Goal: Information Seeking & Learning: Compare options

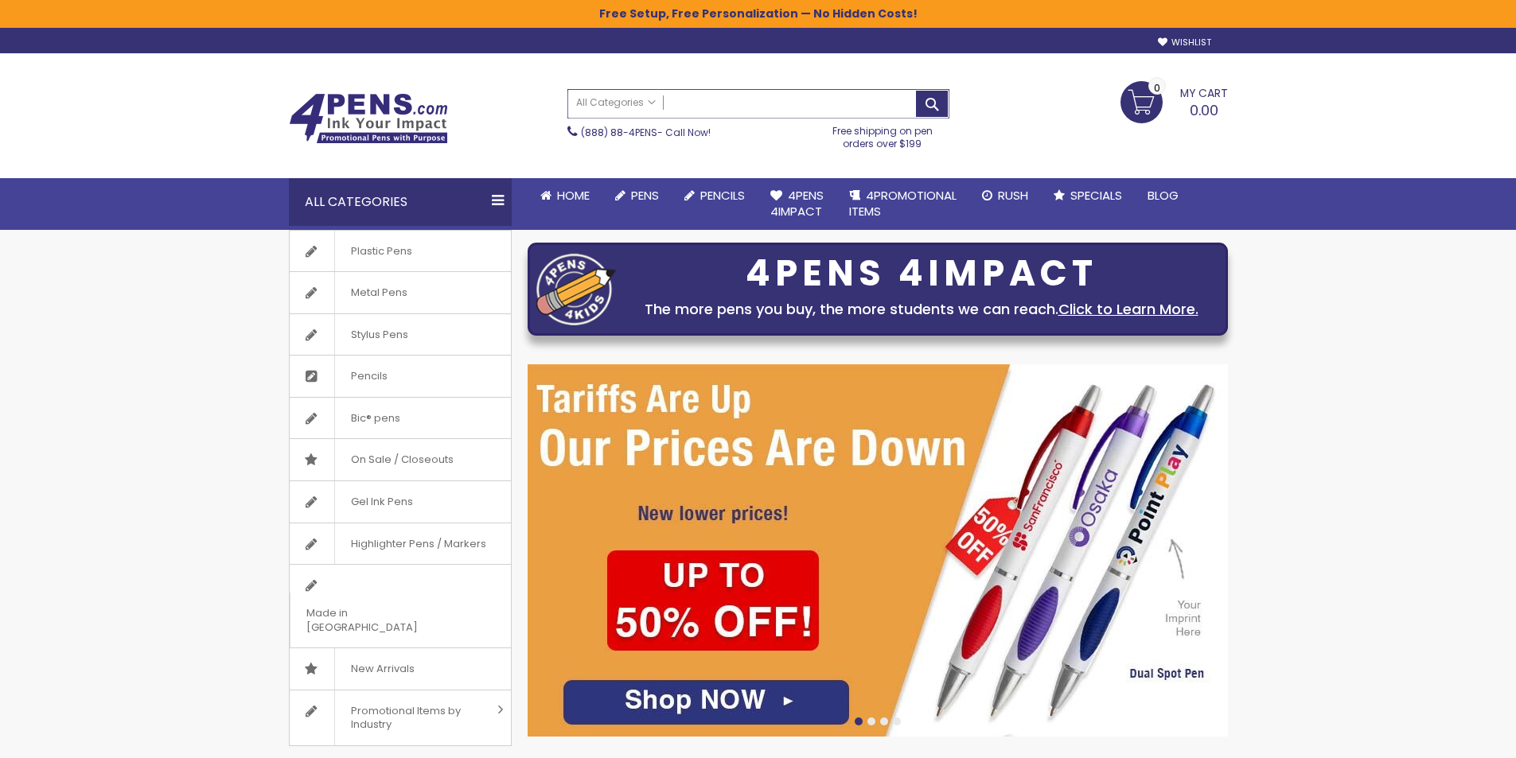
click at [722, 102] on input "Search" at bounding box center [758, 104] width 380 height 28
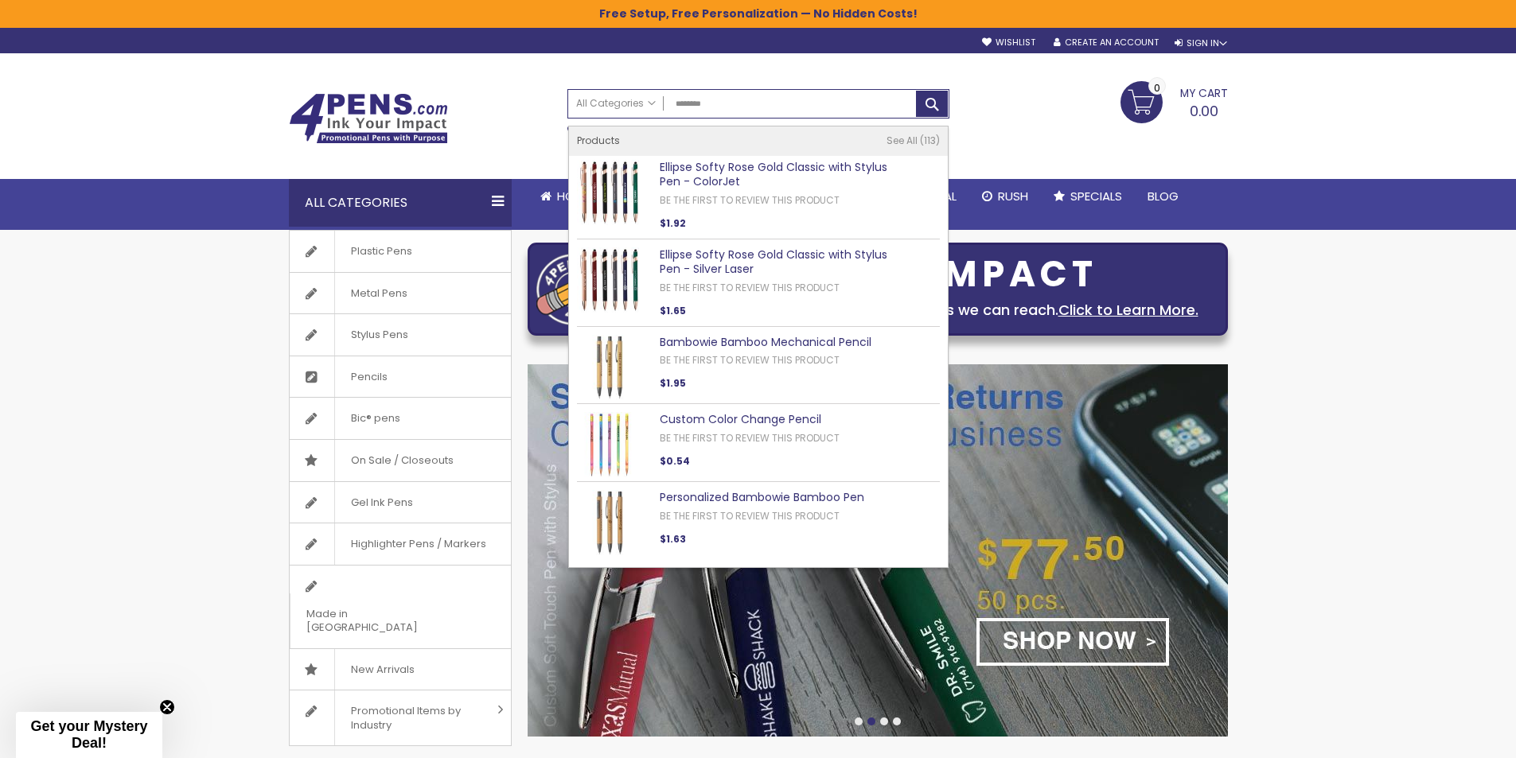
type input "********"
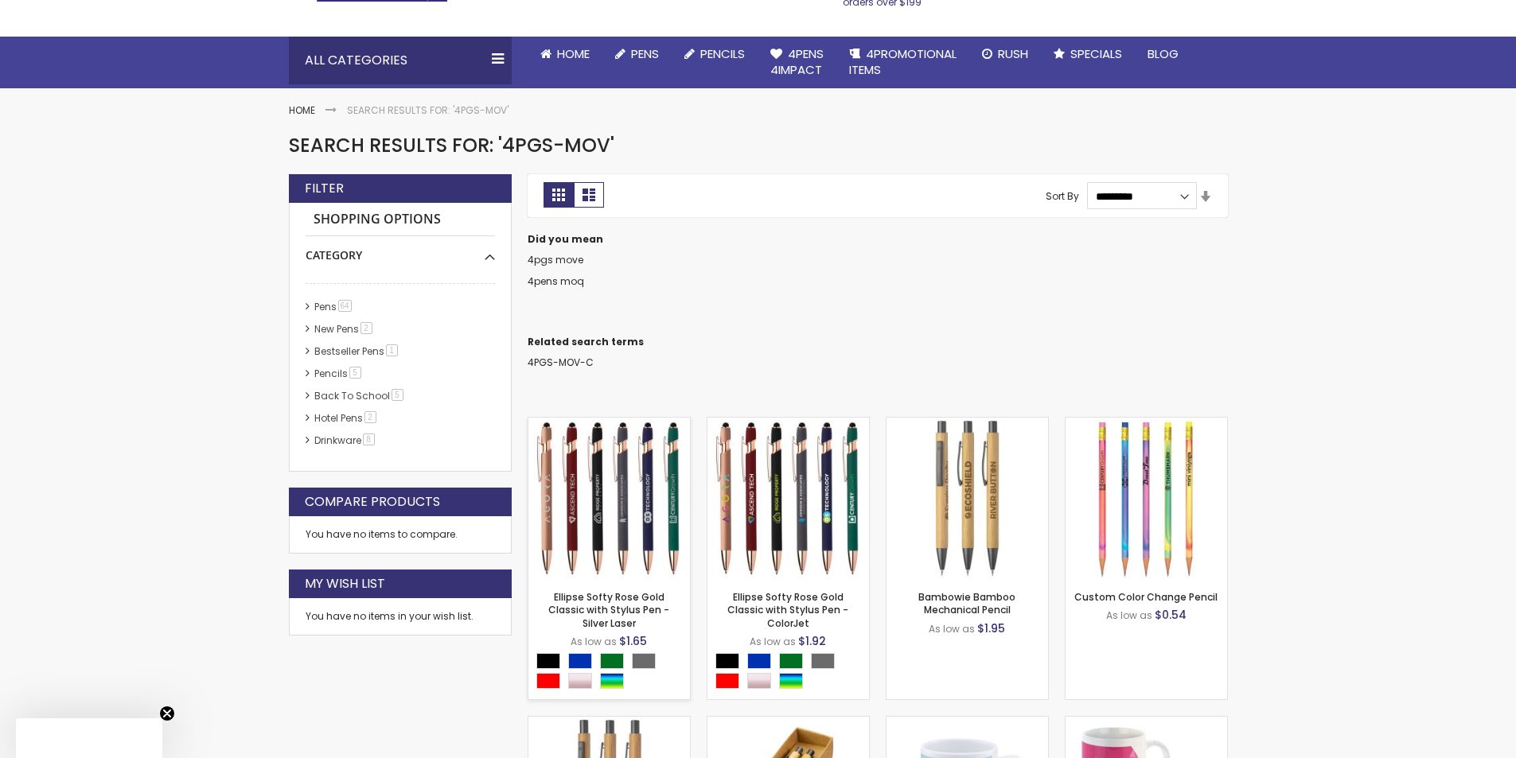
scroll to position [267, 0]
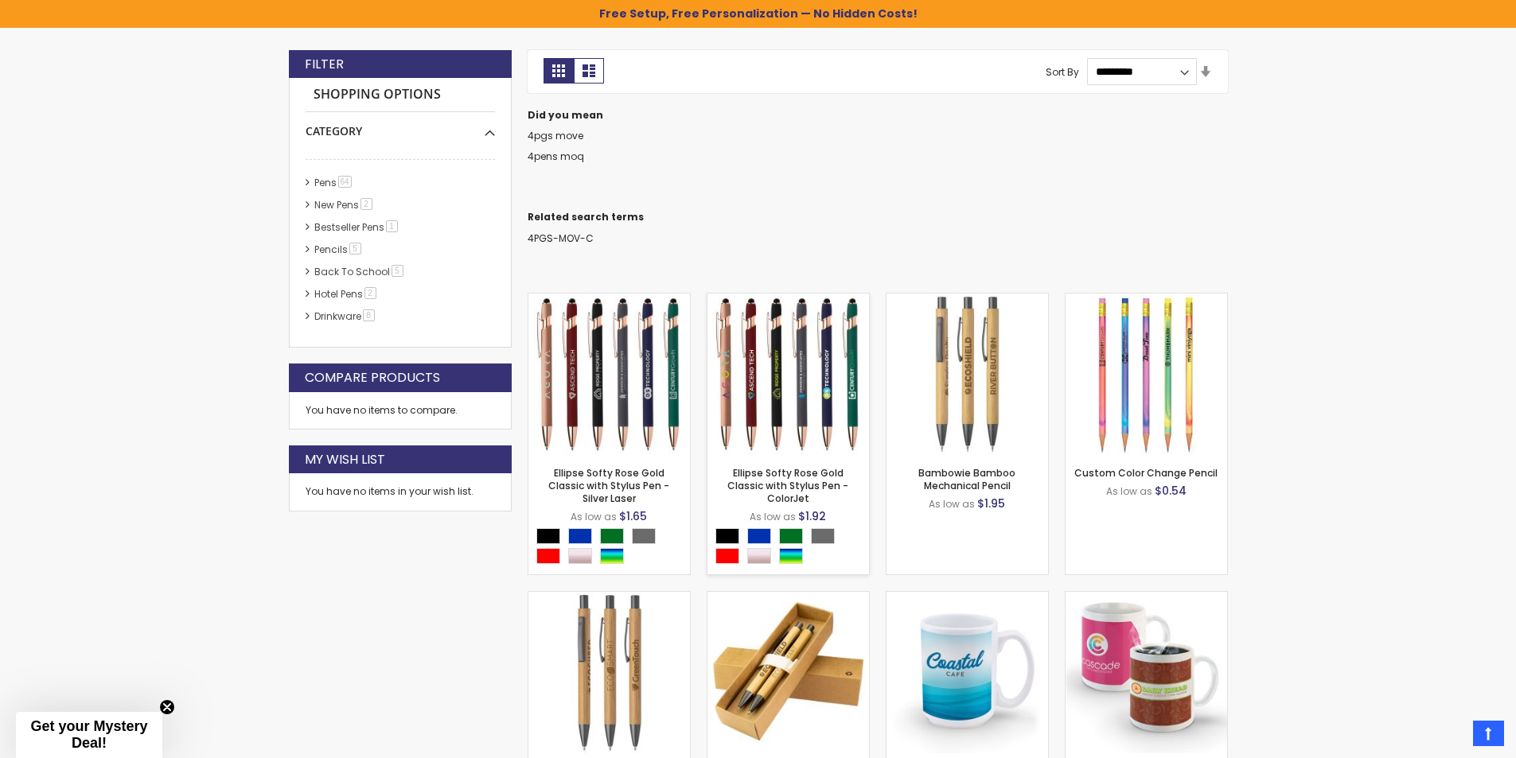
click at [810, 423] on div "- *** + Add to Cart" at bounding box center [788, 429] width 162 height 28
click at [775, 349] on img at bounding box center [788, 375] width 162 height 162
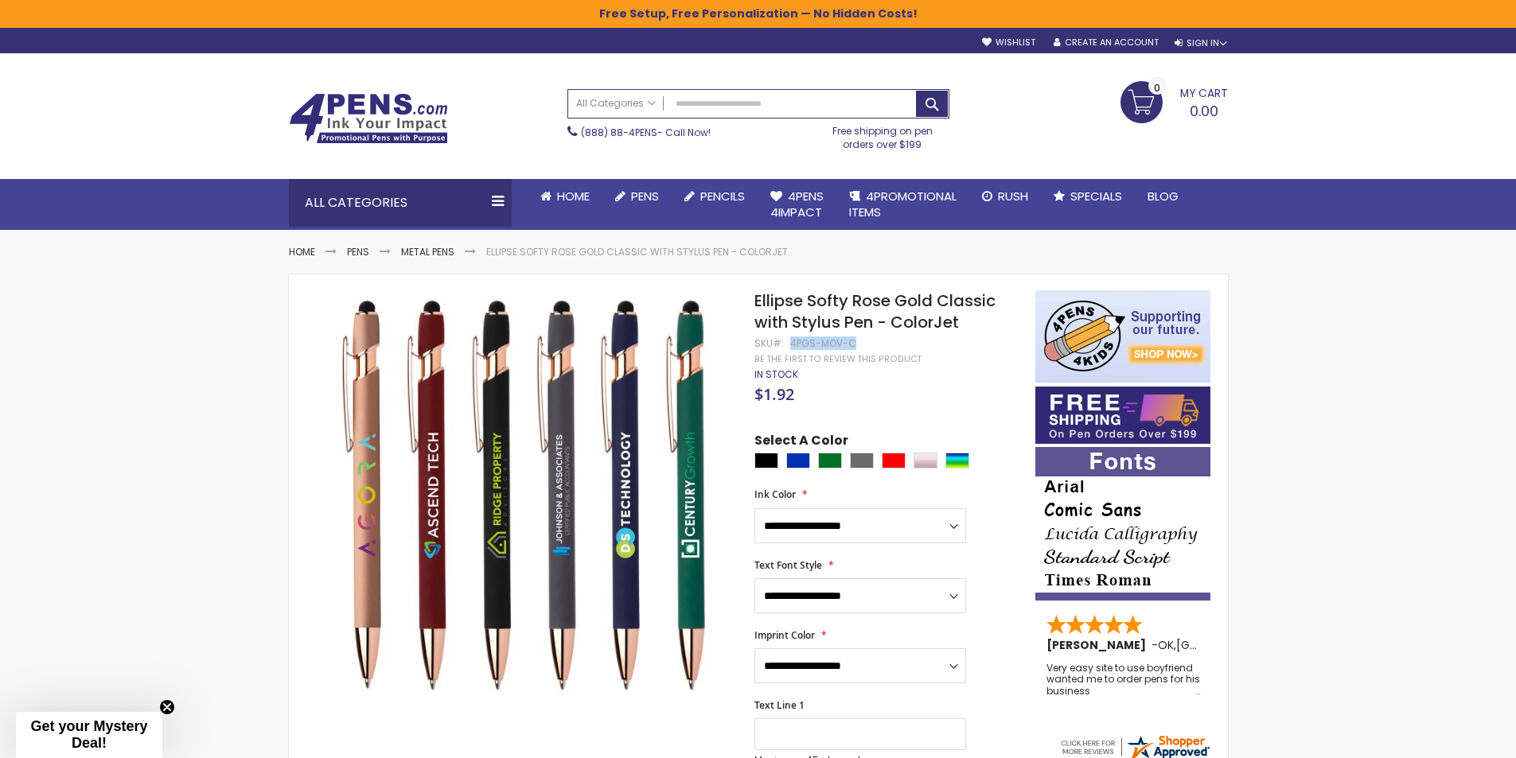
drag, startPoint x: 852, startPoint y: 343, endPoint x: 795, endPoint y: 341, distance: 57.3
click at [790, 345] on div "4PGS-MOV-C" at bounding box center [823, 343] width 66 height 13
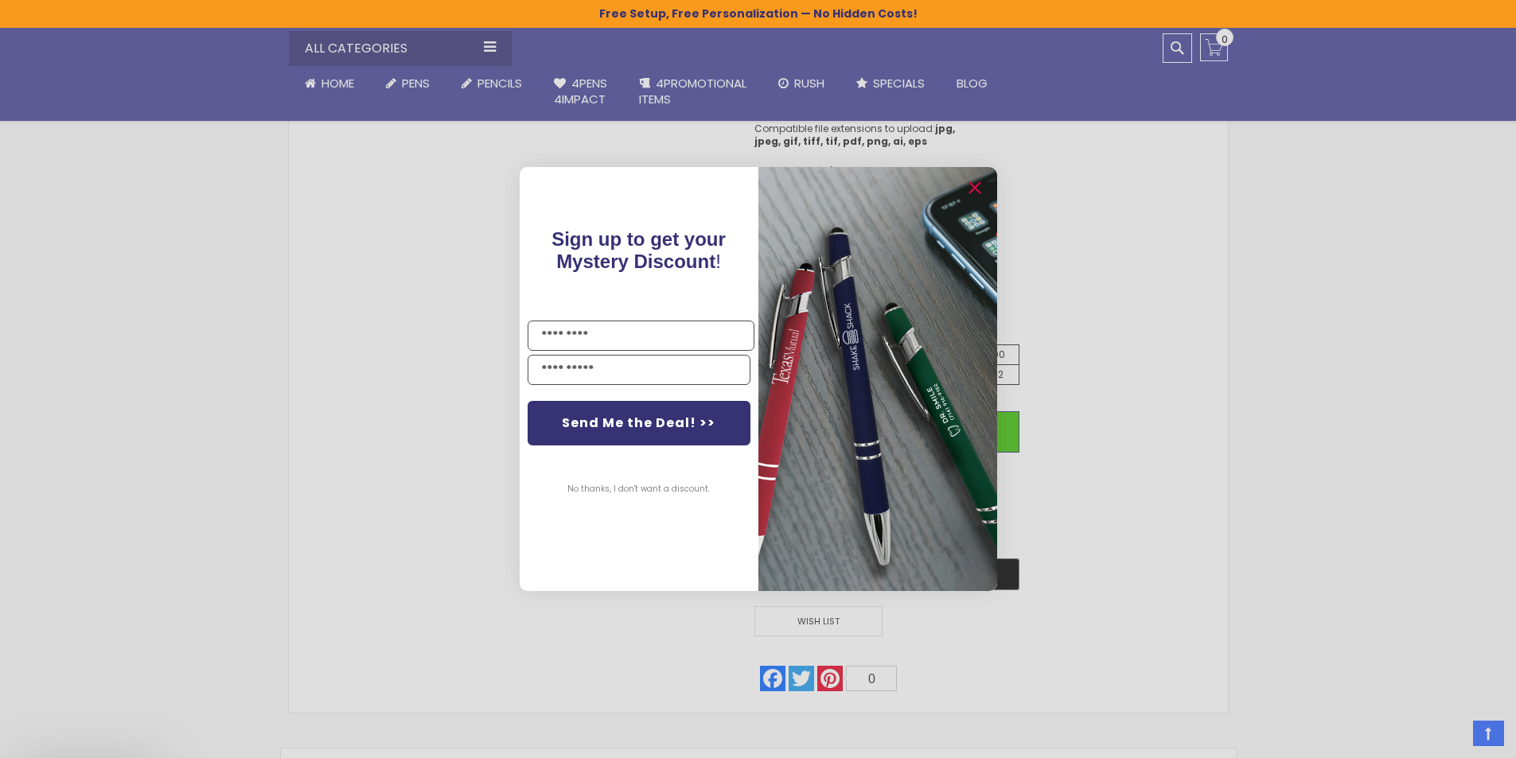
scroll to position [875, 0]
click at [969, 195] on circle "Close dialog" at bounding box center [973, 189] width 24 height 24
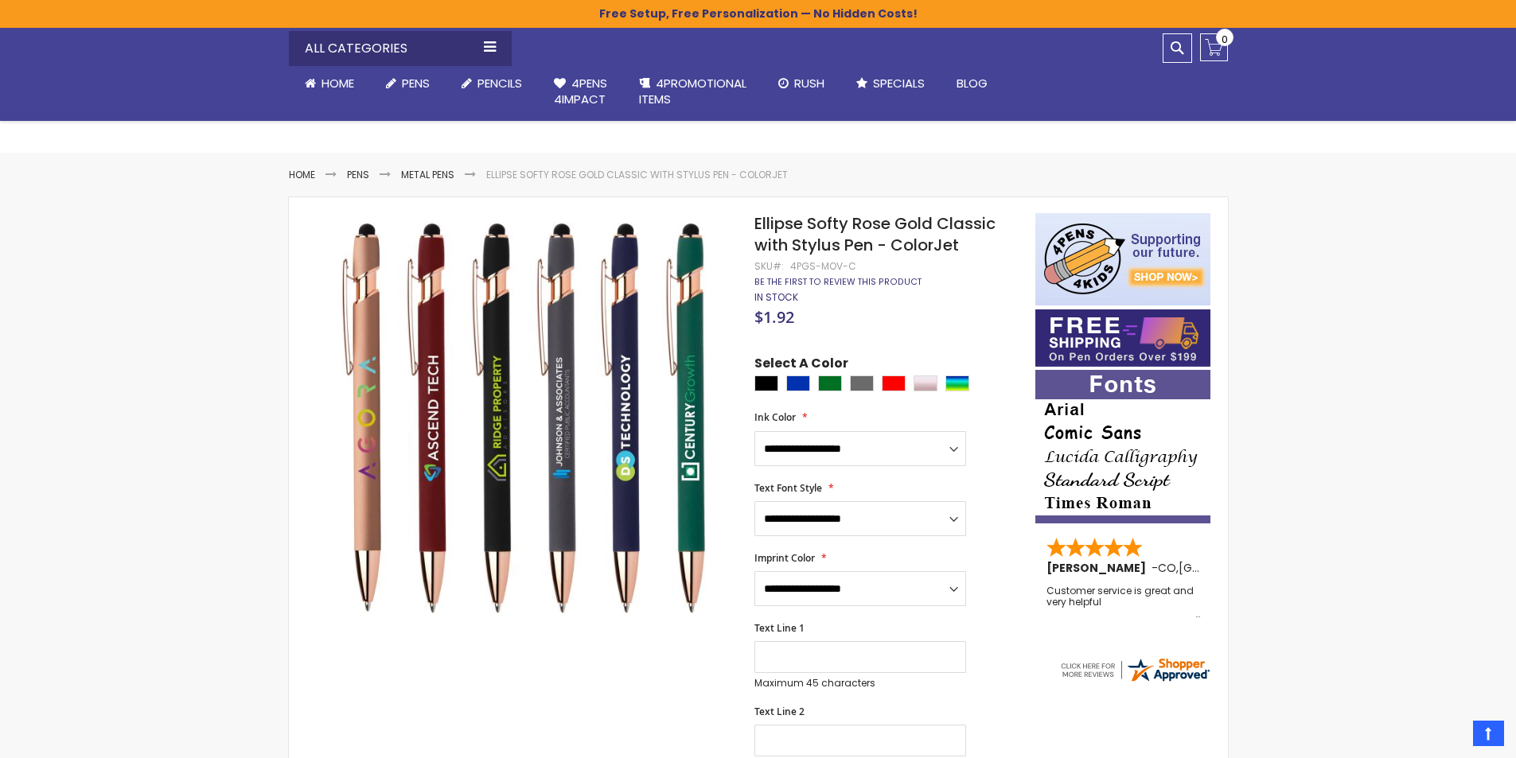
scroll to position [0, 0]
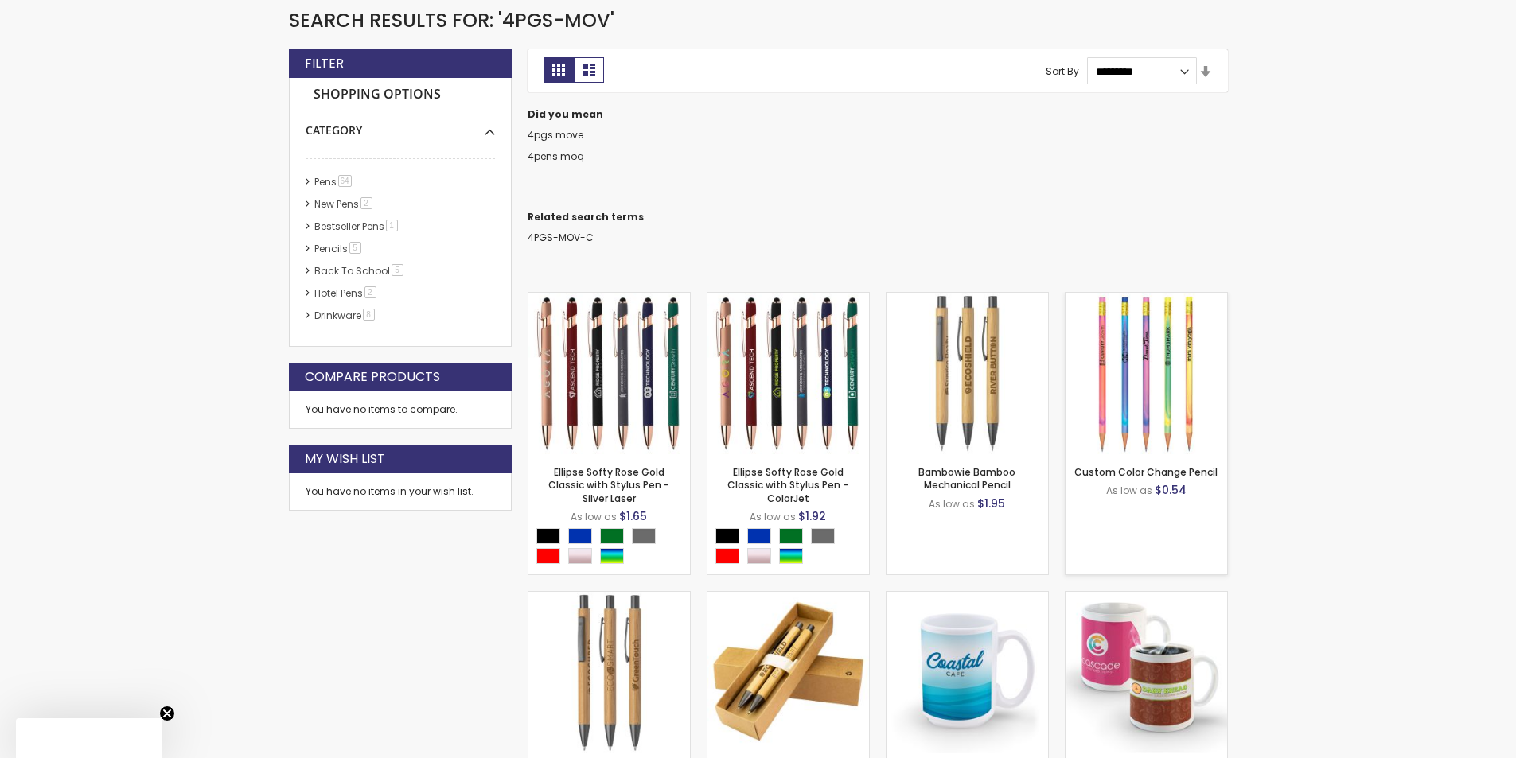
drag, startPoint x: 623, startPoint y: 363, endPoint x: 1090, endPoint y: 347, distance: 467.4
click at [625, 361] on img at bounding box center [609, 374] width 162 height 162
click at [813, 361] on img at bounding box center [788, 374] width 162 height 162
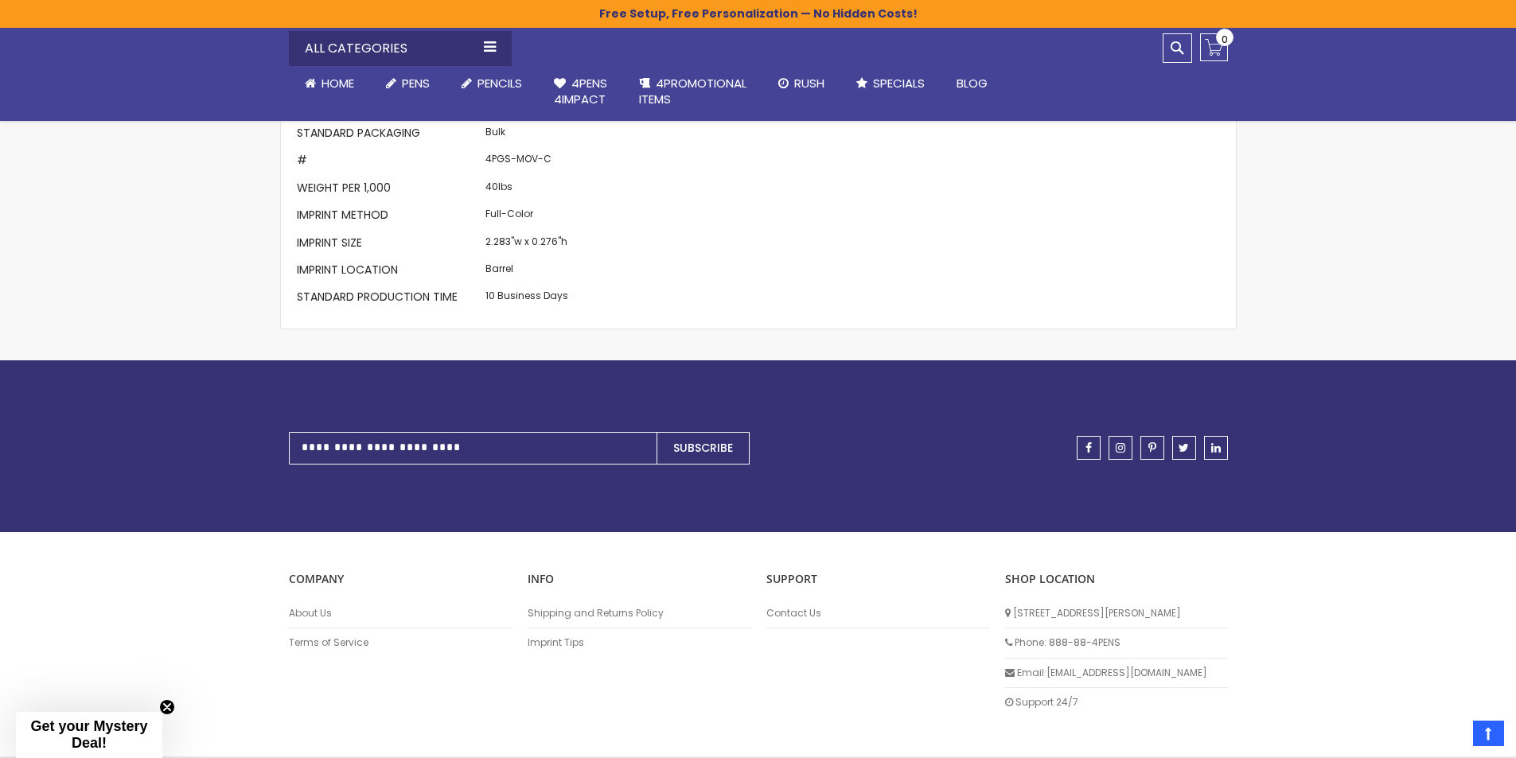
scroll to position [1530, 0]
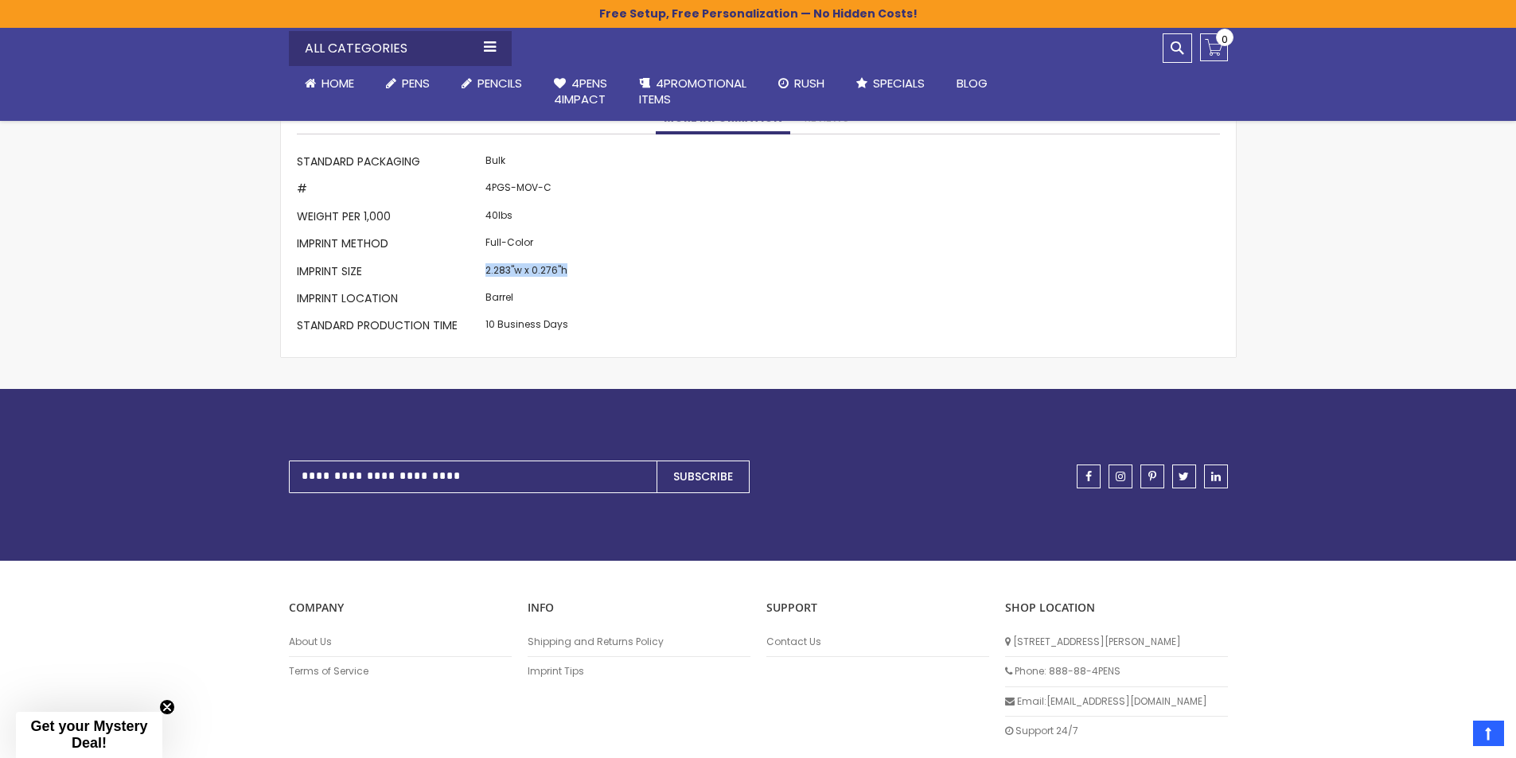
drag, startPoint x: 563, startPoint y: 257, endPoint x: 490, endPoint y: 258, distance: 73.2
click at [485, 259] on td "2.283"w x 0.276"h" at bounding box center [526, 272] width 91 height 27
copy td "2.283"w x 0.276"h"
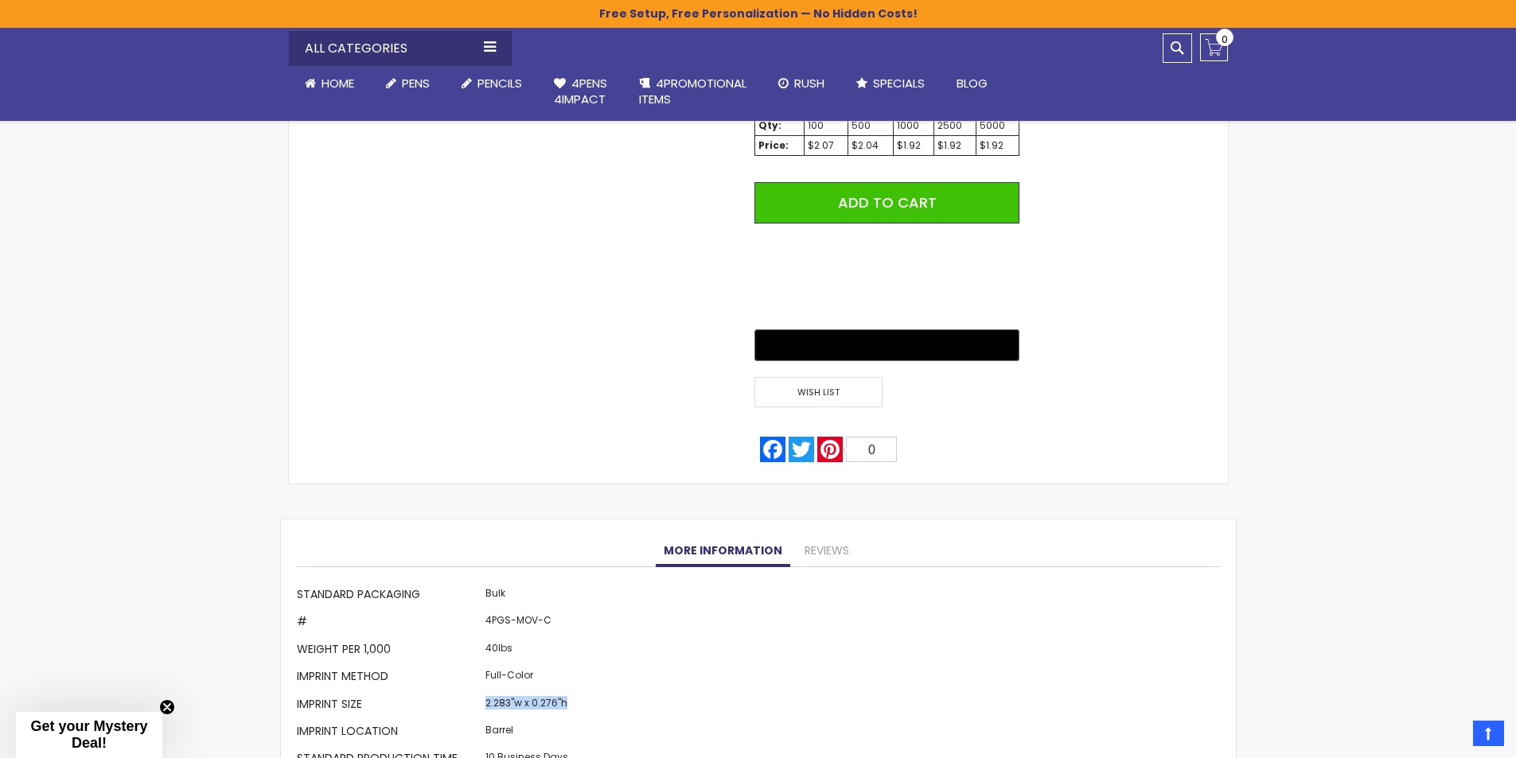
scroll to position [1292, 0]
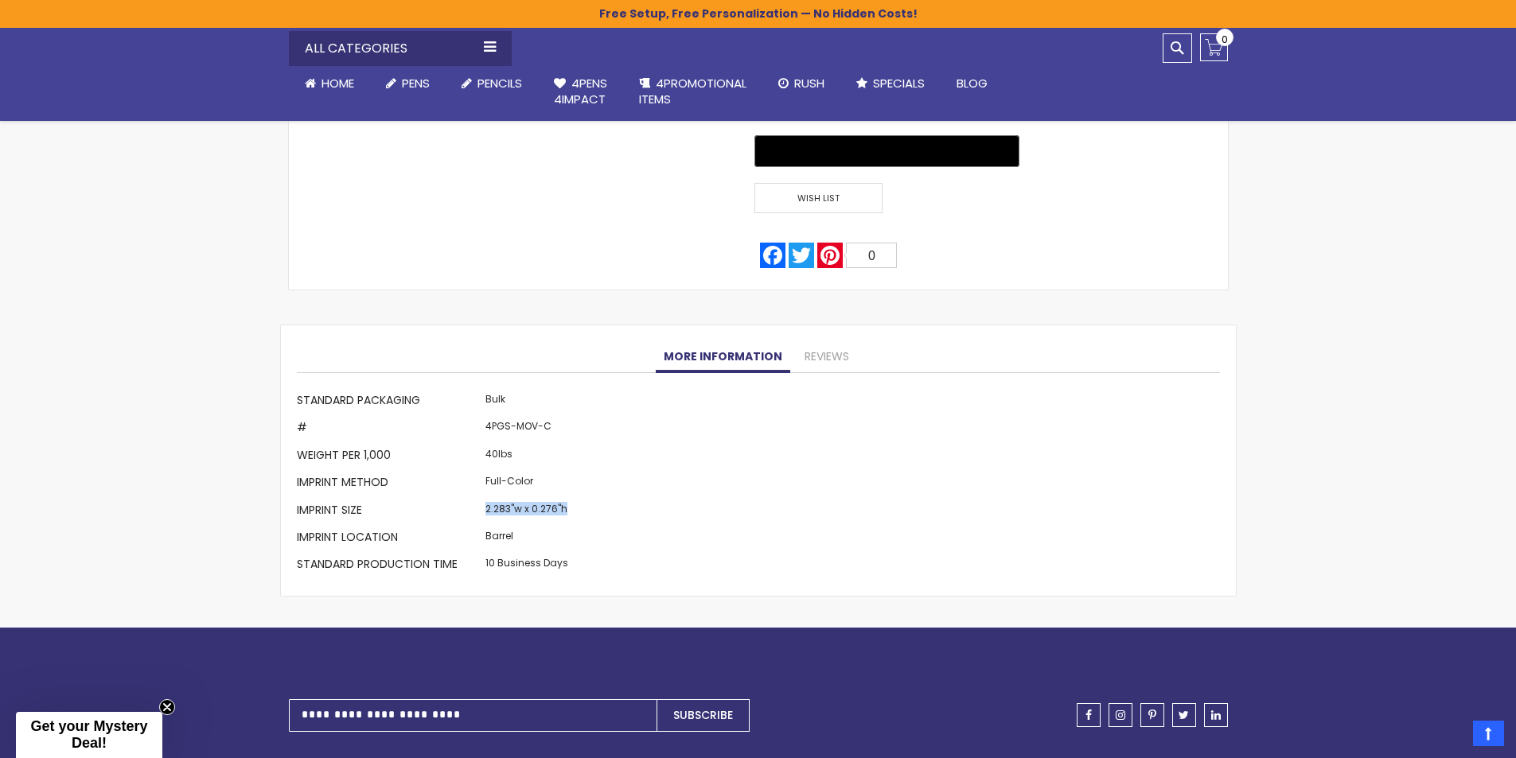
copy td "2.283"w x 0.276"h"
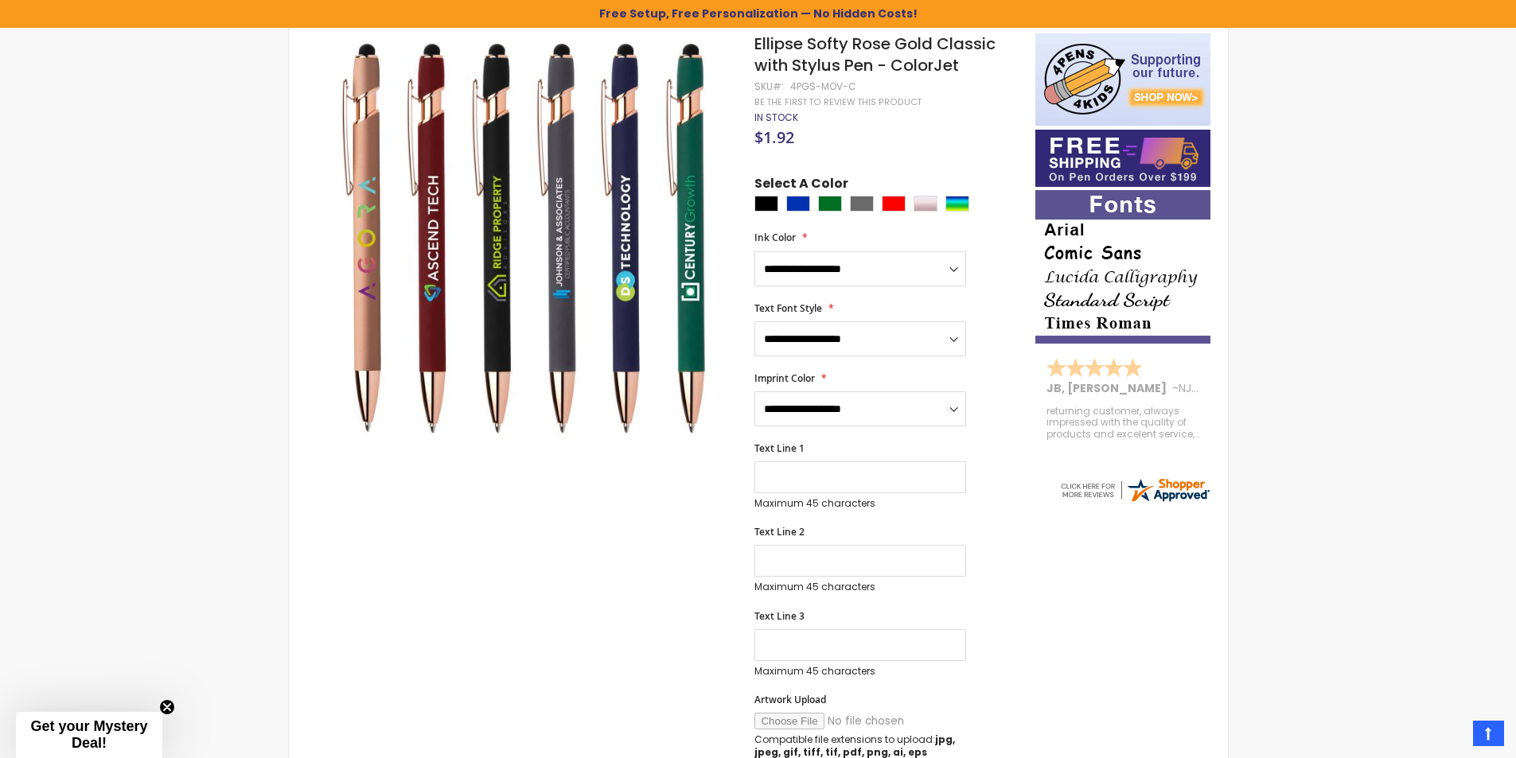
scroll to position [0, 0]
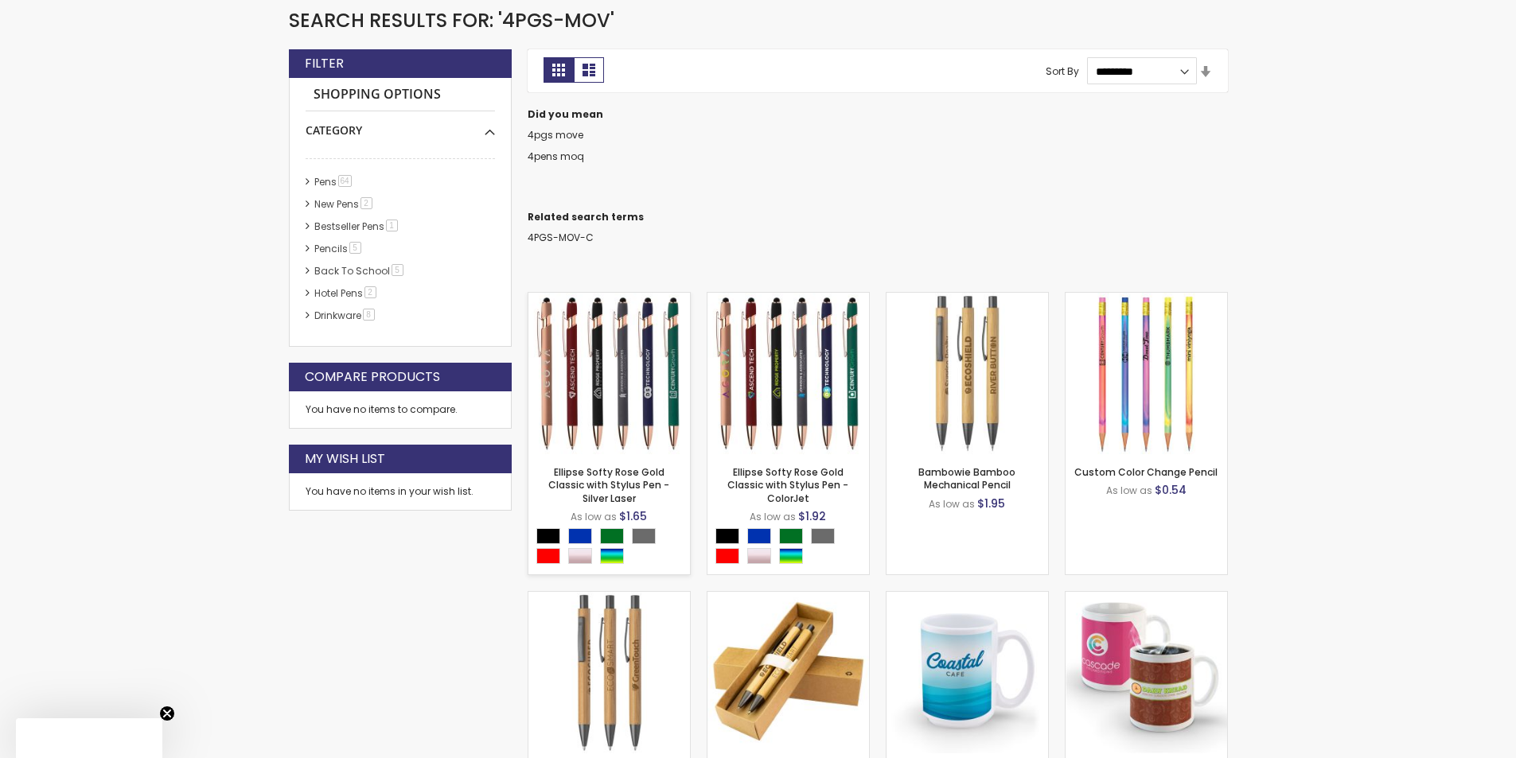
click at [591, 355] on img at bounding box center [609, 374] width 162 height 162
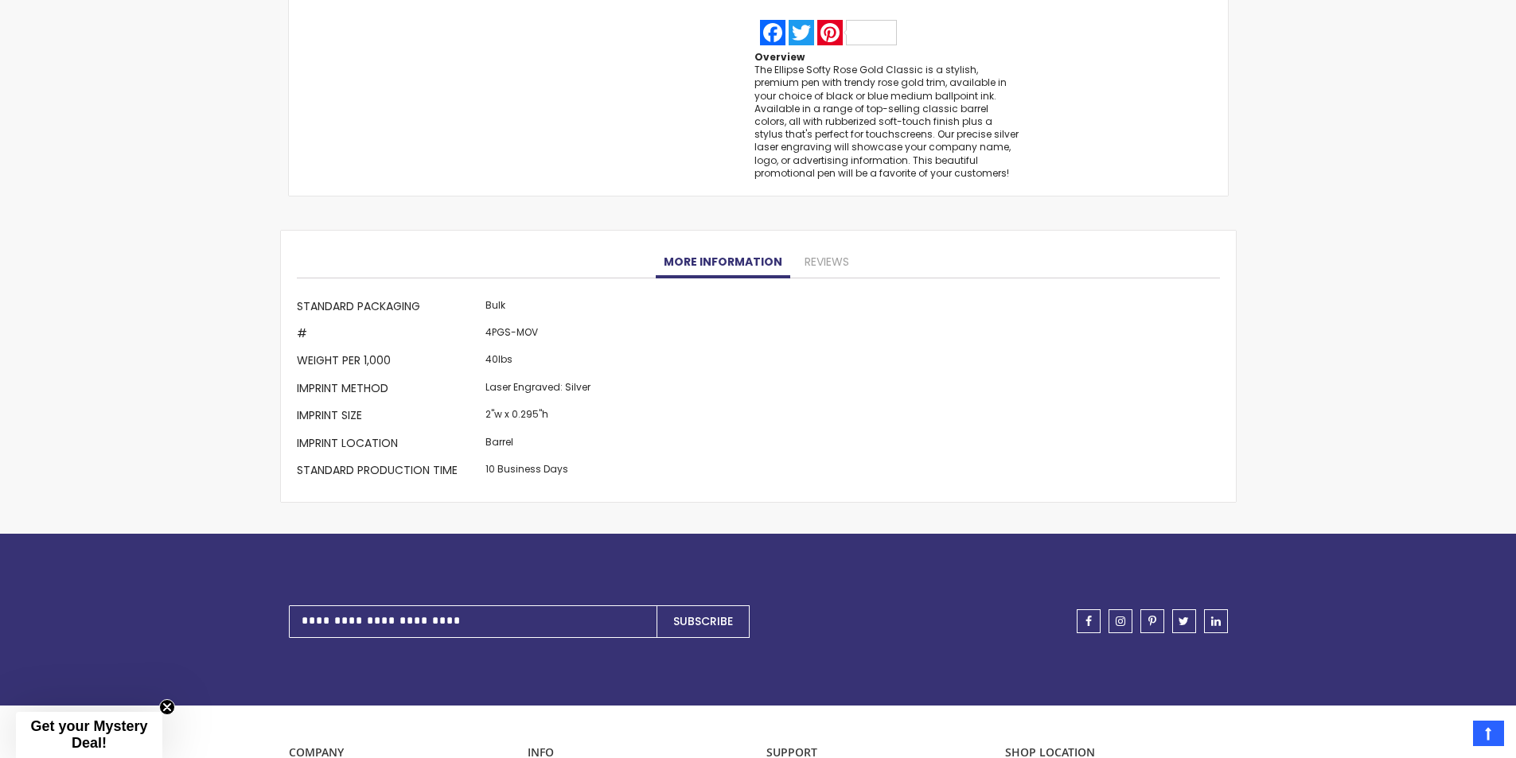
scroll to position [1349, 0]
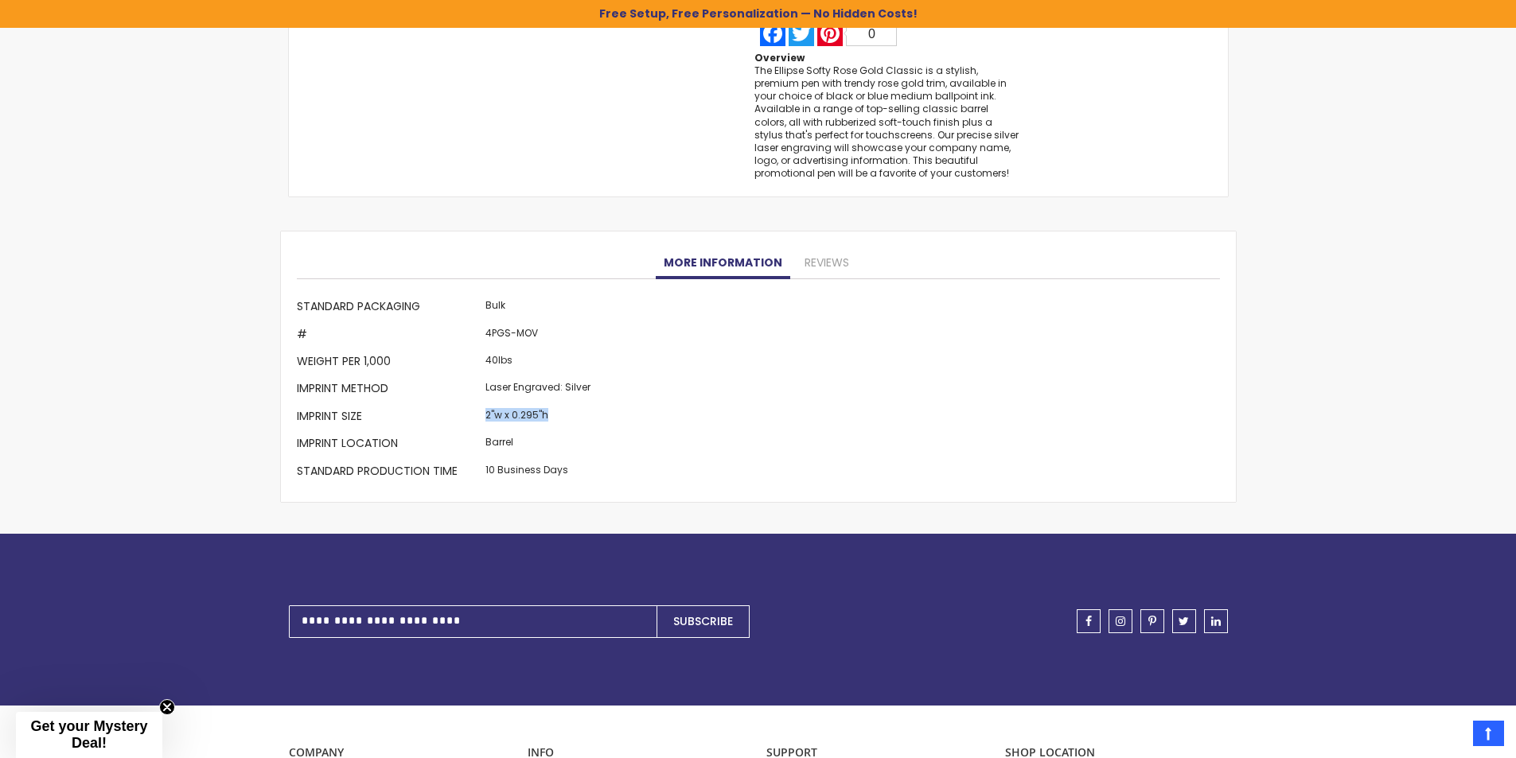
drag, startPoint x: 549, startPoint y: 414, endPoint x: 484, endPoint y: 413, distance: 65.3
click at [484, 413] on td "2"w x 0.295"h" at bounding box center [537, 417] width 113 height 27
copy td "2"w x 0.295"h"
